Goal: Information Seeking & Learning: Learn about a topic

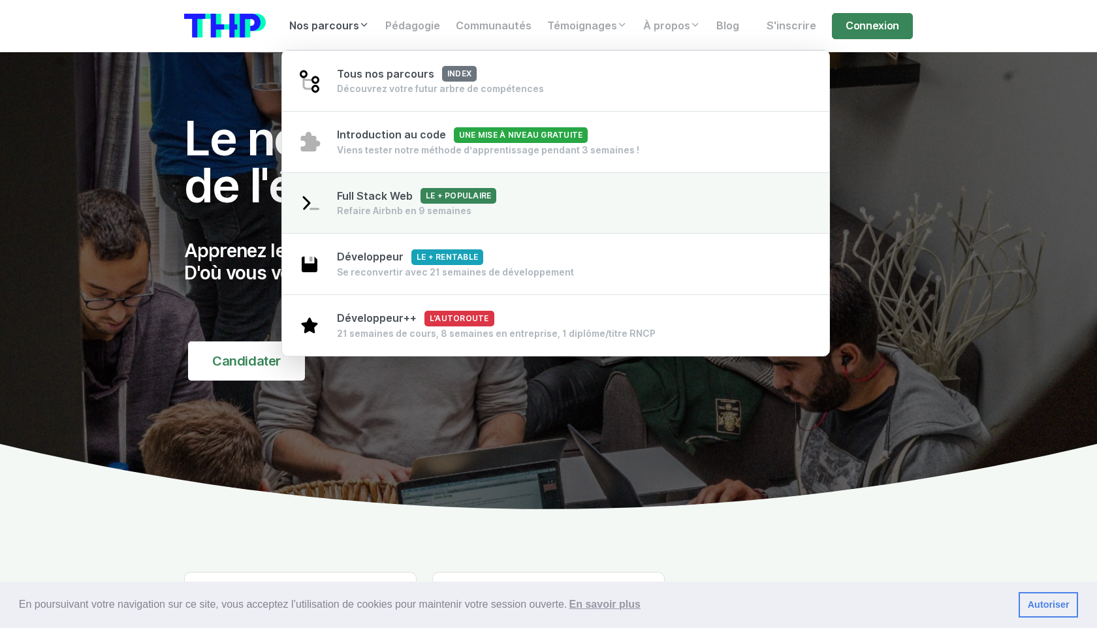
click at [374, 202] on span "Full Stack Web Le + populaire" at bounding box center [416, 196] width 159 height 12
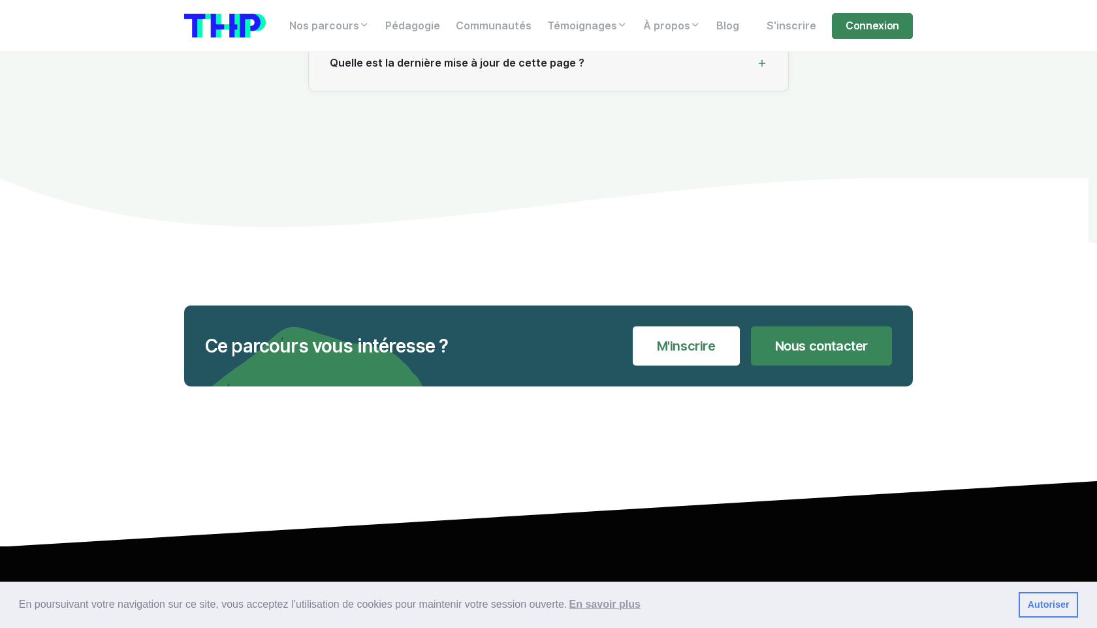
scroll to position [14254, 0]
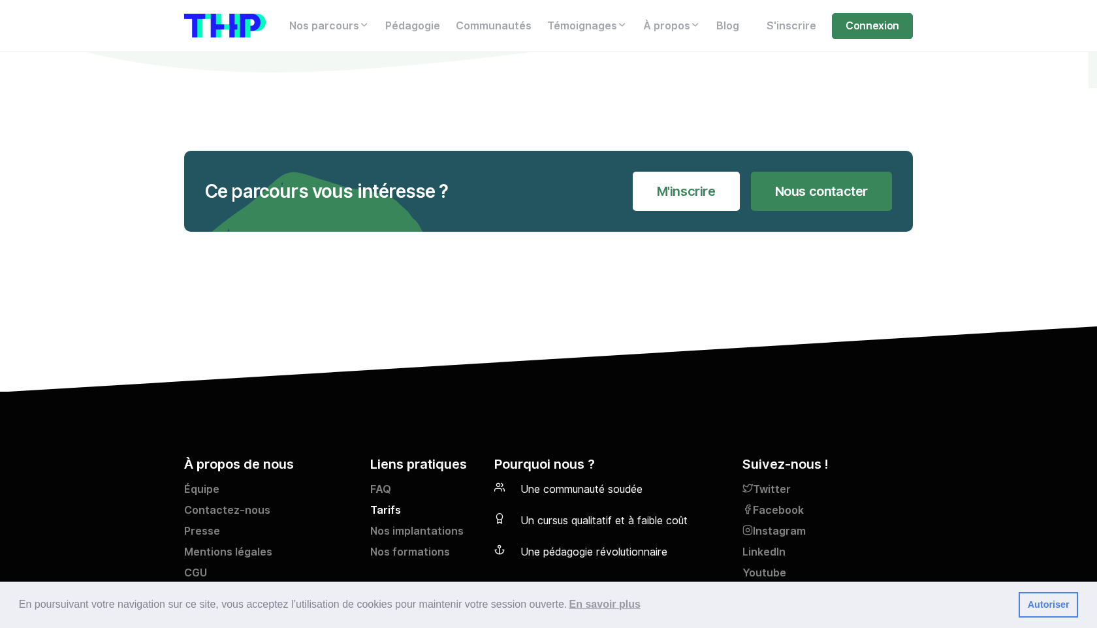
click at [383, 503] on link "Tarifs" at bounding box center [424, 513] width 108 height 21
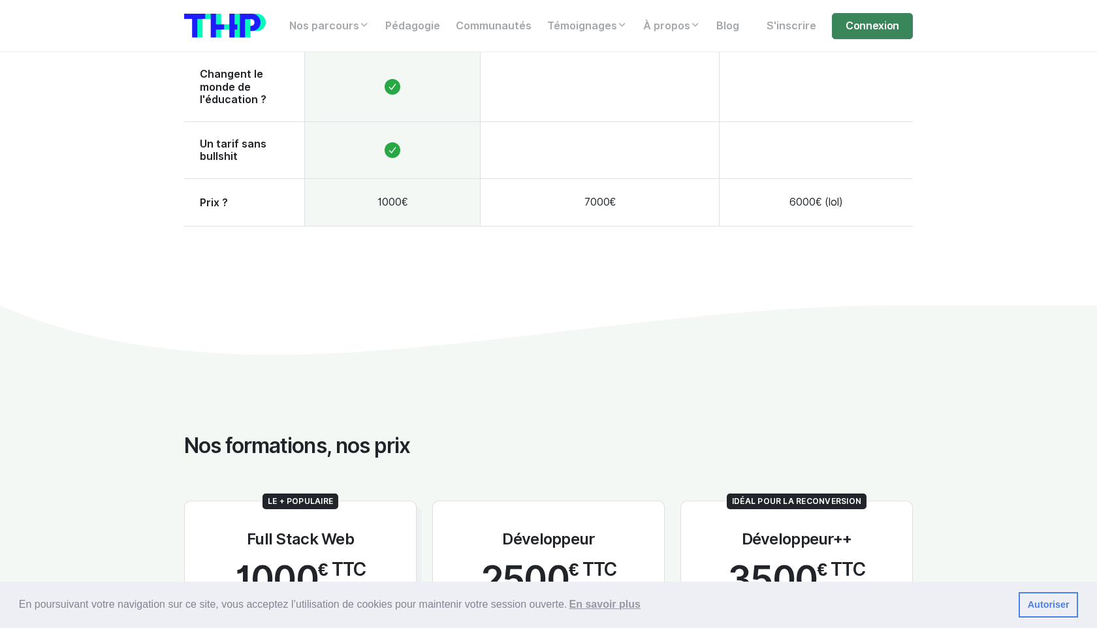
scroll to position [1289, 0]
